Goal: Find specific page/section: Find specific page/section

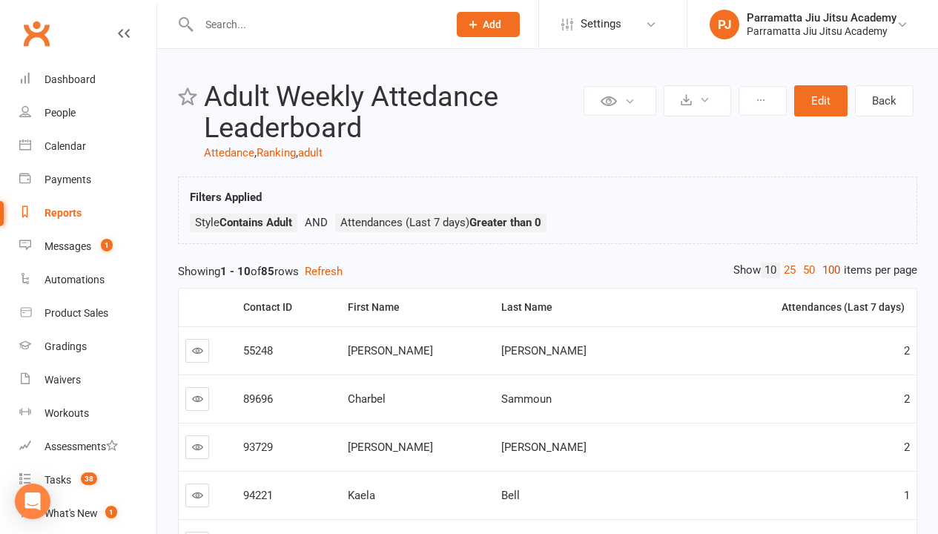
click at [827, 270] on link "100" at bounding box center [830, 270] width 25 height 16
